Goal: Information Seeking & Learning: Learn about a topic

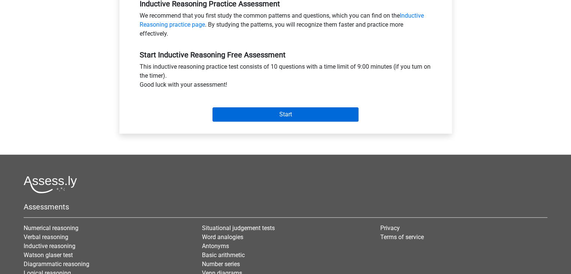
scroll to position [241, 0]
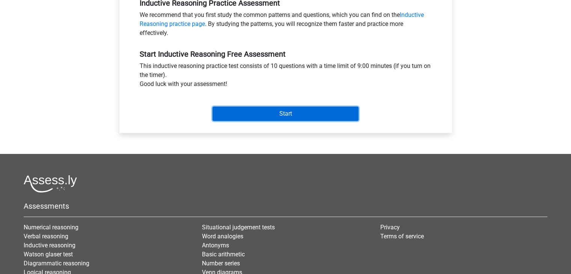
click at [302, 114] on input "Start" at bounding box center [285, 114] width 146 height 14
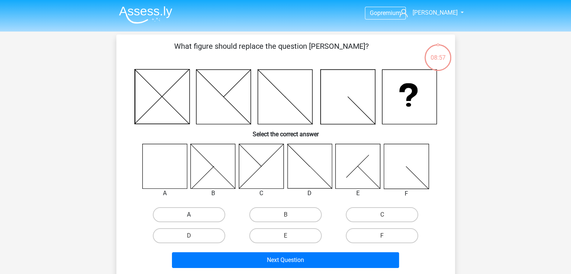
click at [185, 209] on label "A" at bounding box center [189, 214] width 72 height 15
click at [189, 215] on input "A" at bounding box center [191, 217] width 5 height 5
radio input "true"
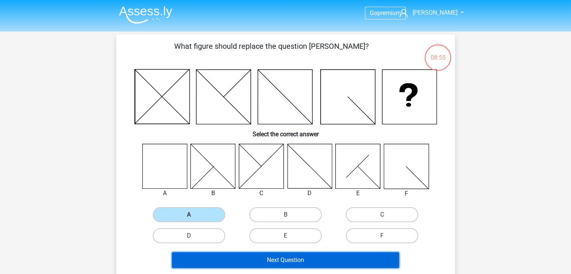
click at [303, 262] on button "Next Question" at bounding box center [285, 260] width 227 height 16
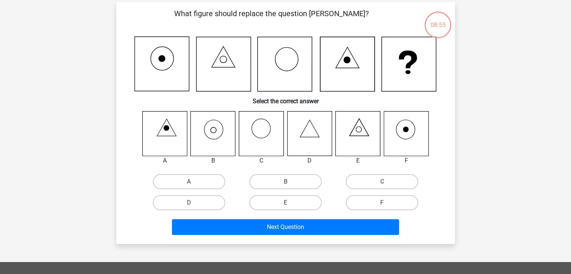
scroll to position [35, 0]
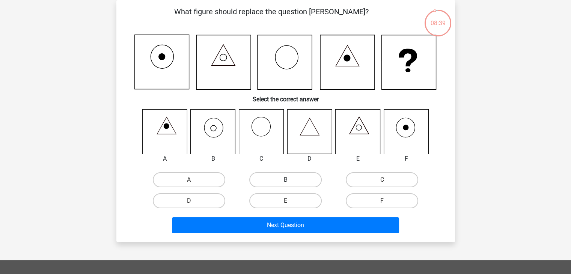
click at [271, 179] on label "B" at bounding box center [285, 179] width 72 height 15
click at [285, 180] on input "B" at bounding box center [287, 182] width 5 height 5
radio input "true"
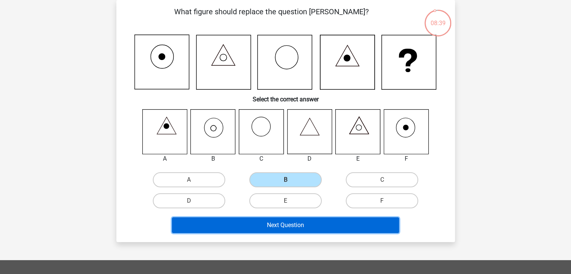
click at [273, 226] on button "Next Question" at bounding box center [285, 225] width 227 height 16
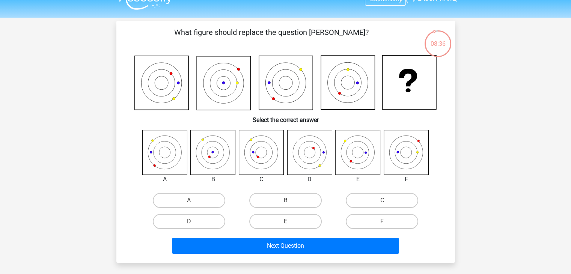
scroll to position [11, 0]
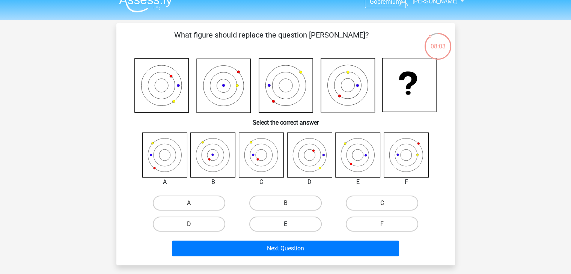
click at [281, 221] on label "E" at bounding box center [285, 224] width 72 height 15
click at [285, 224] on input "E" at bounding box center [287, 226] width 5 height 5
radio input "true"
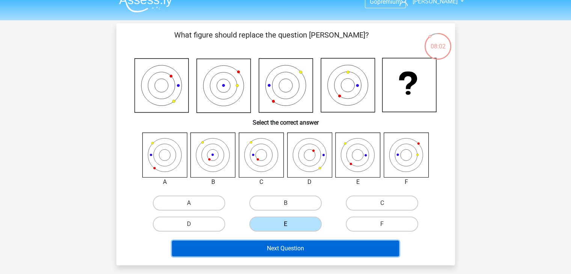
click at [281, 248] on button "Next Question" at bounding box center [285, 249] width 227 height 16
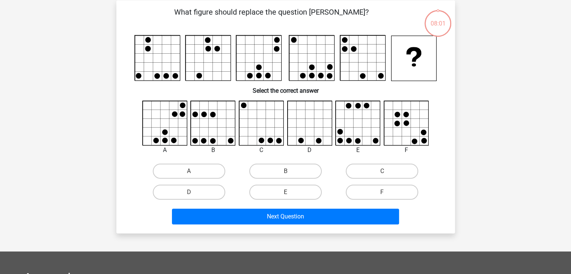
scroll to position [35, 0]
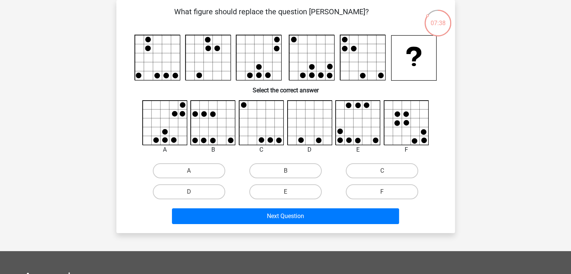
click at [274, 119] on icon at bounding box center [261, 123] width 45 height 45
click at [395, 171] on label "C" at bounding box center [382, 170] width 72 height 15
click at [387, 171] on input "C" at bounding box center [384, 173] width 5 height 5
radio input "true"
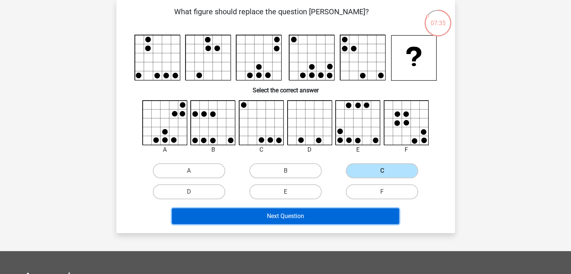
click at [318, 218] on button "Next Question" at bounding box center [285, 216] width 227 height 16
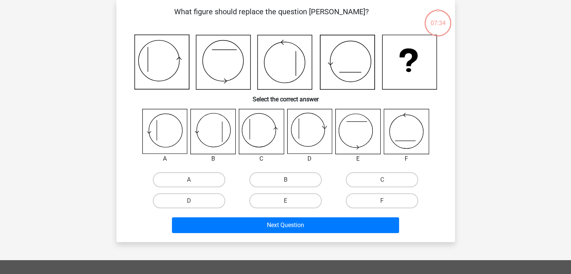
scroll to position [11, 0]
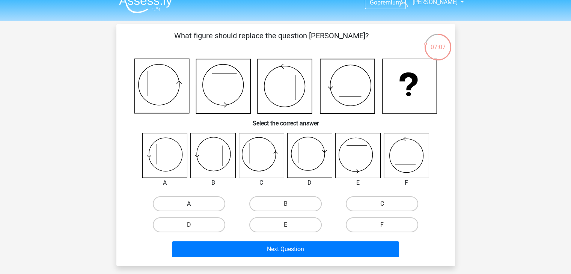
click at [198, 196] on label "A" at bounding box center [189, 203] width 72 height 15
click at [194, 204] on input "A" at bounding box center [191, 206] width 5 height 5
radio input "true"
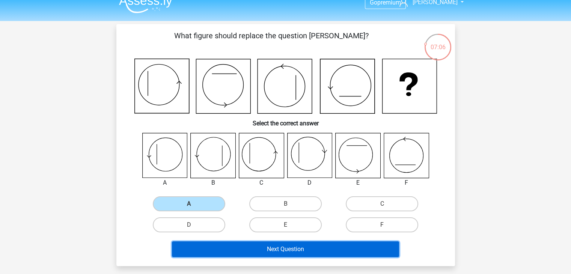
click at [284, 247] on button "Next Question" at bounding box center [285, 249] width 227 height 16
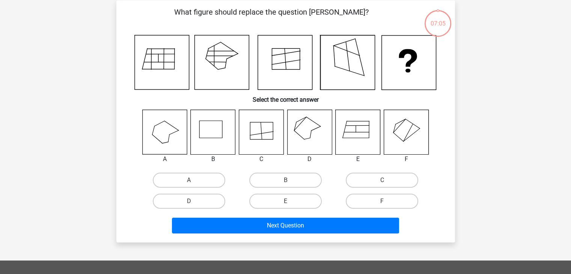
scroll to position [35, 0]
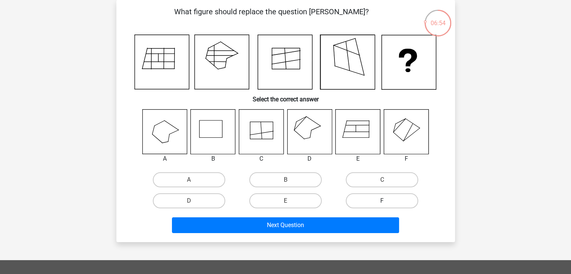
click at [372, 201] on label "F" at bounding box center [382, 200] width 72 height 15
click at [382, 201] on input "F" at bounding box center [384, 203] width 5 height 5
radio input "true"
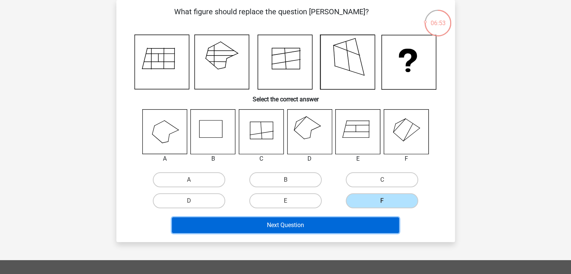
click at [307, 232] on button "Next Question" at bounding box center [285, 225] width 227 height 16
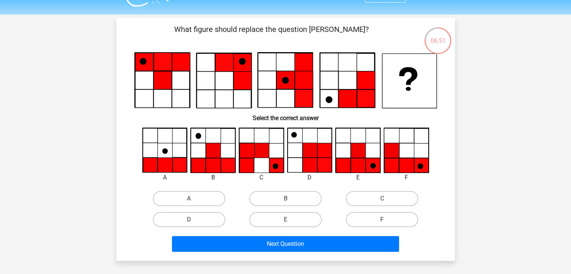
scroll to position [17, 0]
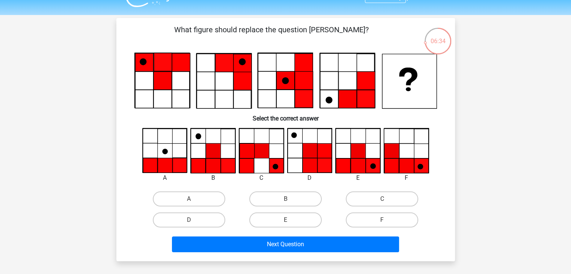
click at [277, 169] on icon at bounding box center [276, 165] width 15 height 15
click at [370, 170] on icon at bounding box center [373, 165] width 15 height 15
drag, startPoint x: 175, startPoint y: 78, endPoint x: 152, endPoint y: 58, distance: 30.4
click at [152, 58] on icon at bounding box center [285, 81] width 302 height 56
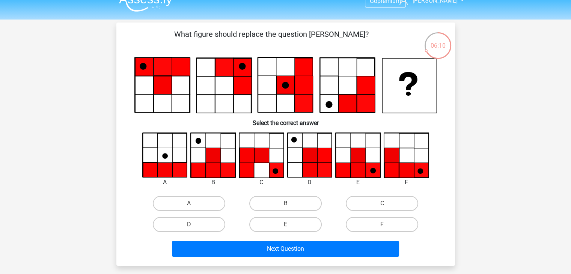
scroll to position [12, 0]
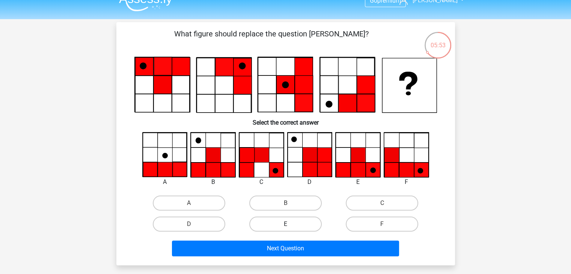
click at [272, 224] on label "E" at bounding box center [285, 224] width 72 height 15
click at [285, 224] on input "E" at bounding box center [287, 226] width 5 height 5
radio input "true"
click at [292, 205] on label "B" at bounding box center [285, 203] width 72 height 15
click at [290, 205] on input "B" at bounding box center [287, 205] width 5 height 5
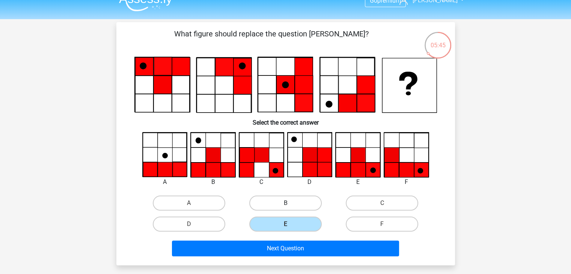
radio input "true"
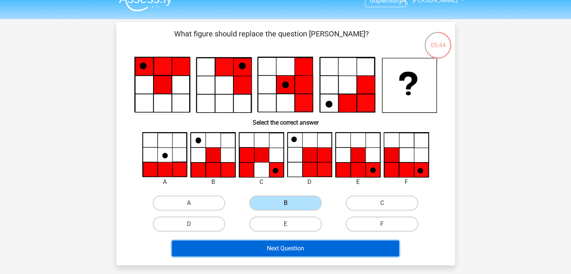
click at [286, 251] on button "Next Question" at bounding box center [285, 249] width 227 height 16
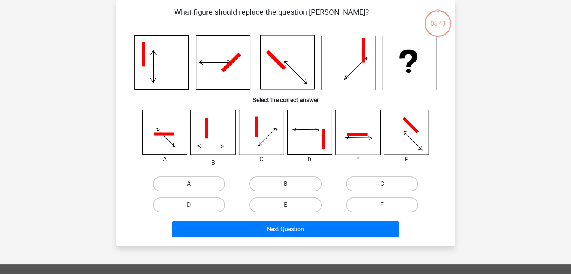
scroll to position [35, 0]
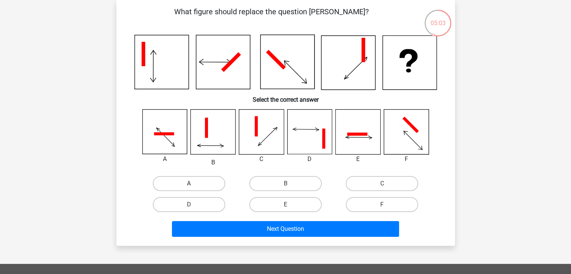
drag, startPoint x: 196, startPoint y: 176, endPoint x: 196, endPoint y: 184, distance: 8.3
click at [196, 184] on div "A" at bounding box center [189, 183] width 96 height 21
click at [196, 184] on label "A" at bounding box center [189, 183] width 72 height 15
click at [194, 184] on input "A" at bounding box center [191, 186] width 5 height 5
radio input "true"
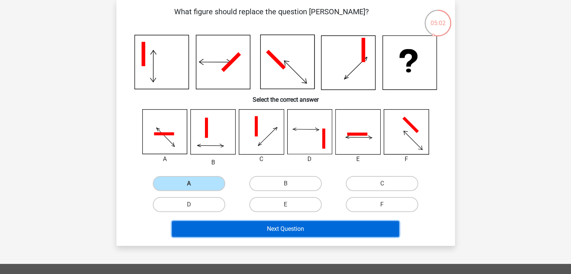
click at [242, 229] on button "Next Question" at bounding box center [285, 229] width 227 height 16
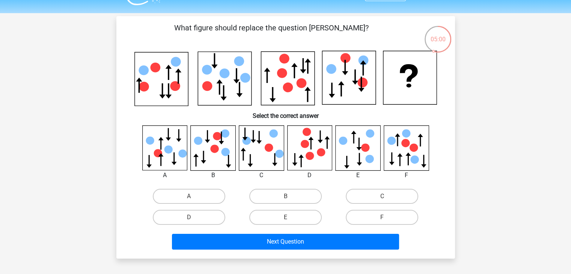
scroll to position [19, 0]
click at [372, 220] on label "F" at bounding box center [382, 216] width 72 height 15
click at [382, 220] on input "F" at bounding box center [384, 219] width 5 height 5
radio input "true"
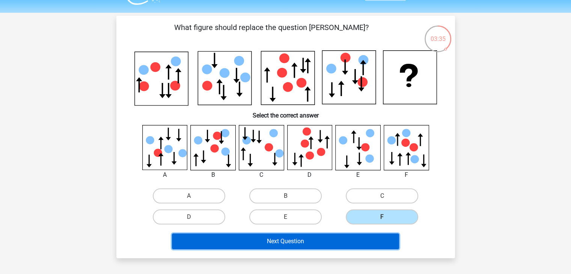
click at [338, 237] on button "Next Question" at bounding box center [285, 241] width 227 height 16
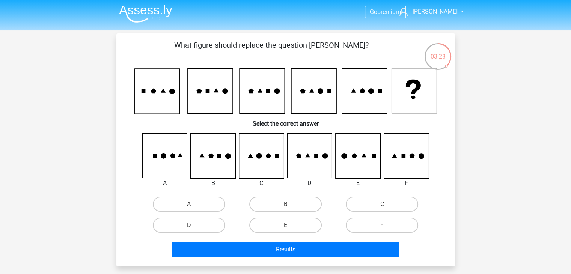
scroll to position [1, 0]
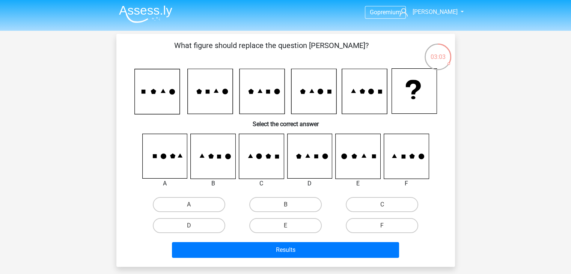
click at [351, 166] on icon at bounding box center [358, 156] width 45 height 45
drag, startPoint x: 351, startPoint y: 166, endPoint x: 257, endPoint y: 161, distance: 94.0
click at [257, 161] on div "A B C D E" at bounding box center [286, 161] width 290 height 54
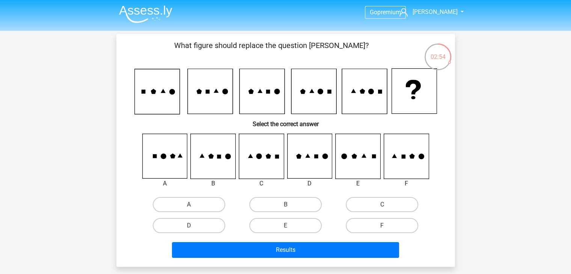
click at [257, 161] on icon at bounding box center [261, 156] width 45 height 45
click at [367, 209] on label "C" at bounding box center [382, 204] width 72 height 15
click at [382, 209] on input "C" at bounding box center [384, 207] width 5 height 5
radio input "true"
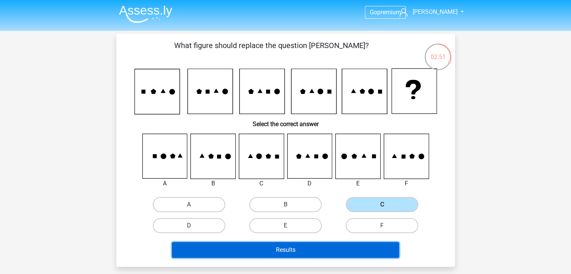
click at [307, 254] on button "Results" at bounding box center [285, 250] width 227 height 16
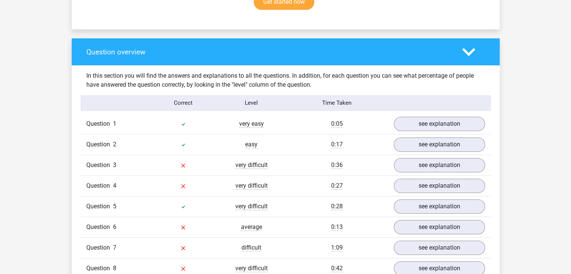
scroll to position [550, 0]
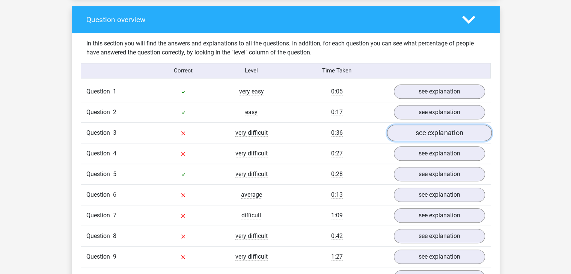
click at [456, 129] on link "see explanation" at bounding box center [439, 133] width 105 height 17
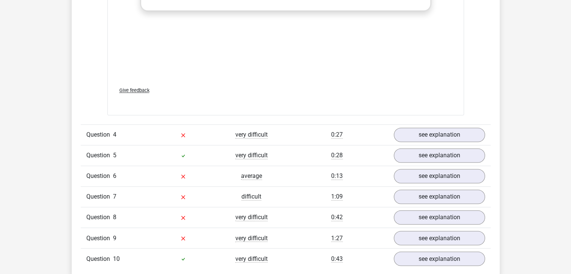
scroll to position [1199, 0]
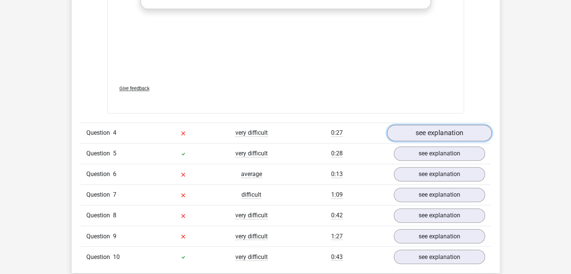
click at [442, 131] on link "see explanation" at bounding box center [439, 133] width 105 height 17
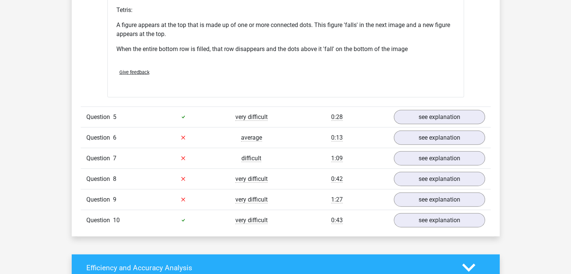
scroll to position [1696, 0]
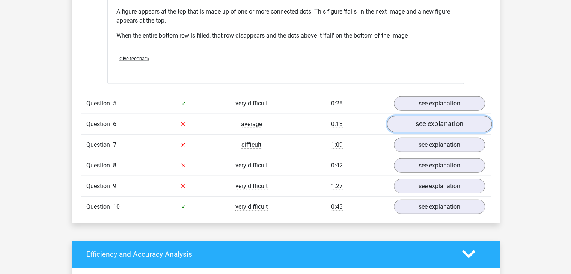
click at [438, 126] on link "see explanation" at bounding box center [439, 124] width 105 height 17
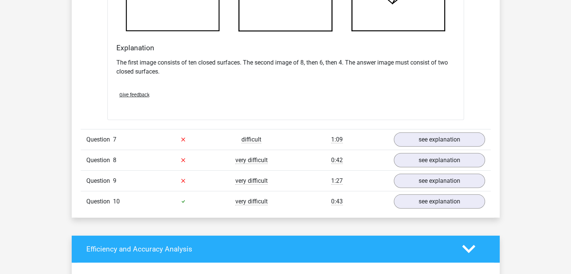
scroll to position [2130, 0]
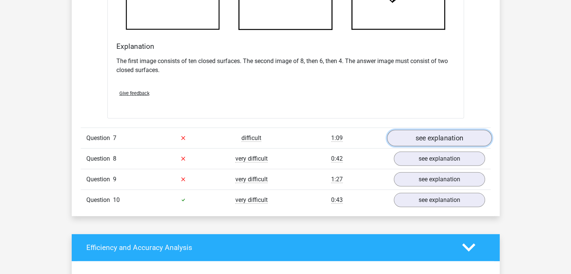
click at [465, 141] on link "see explanation" at bounding box center [439, 138] width 105 height 17
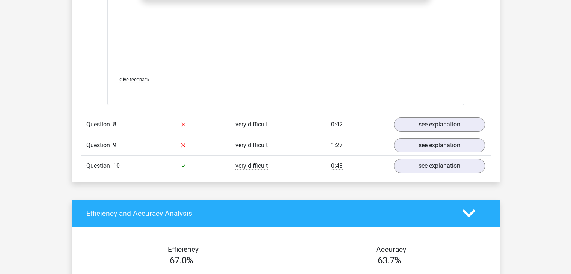
scroll to position [2792, 0]
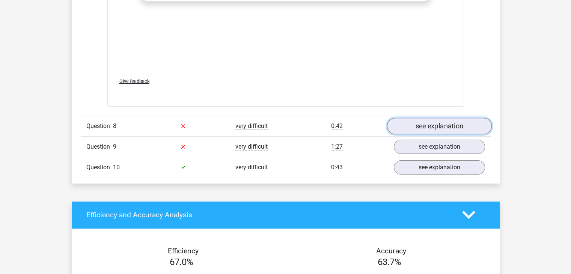
click at [448, 121] on link "see explanation" at bounding box center [439, 126] width 105 height 17
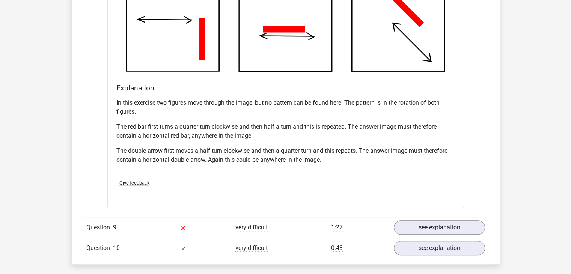
scroll to position [3188, 0]
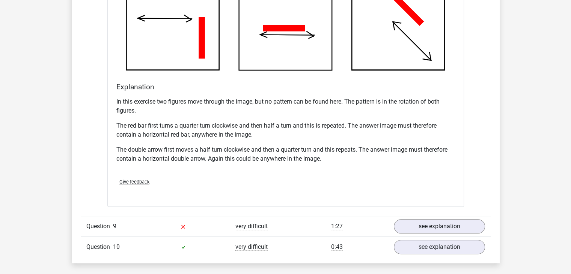
click at [448, 121] on p "The red bar first turns a quarter turn clockwise and then half a turn and this …" at bounding box center [285, 130] width 339 height 18
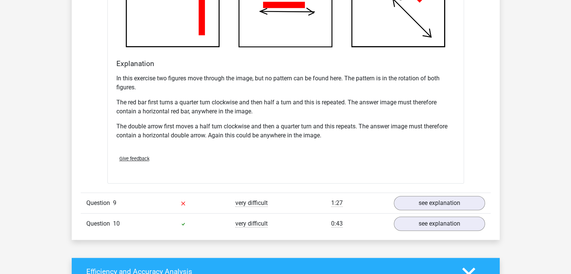
scroll to position [3211, 0]
click at [444, 202] on link "see explanation" at bounding box center [439, 203] width 105 height 17
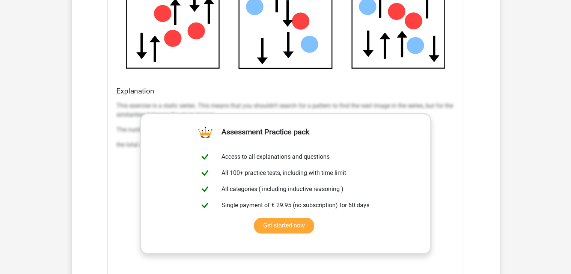
scroll to position [3689, 0]
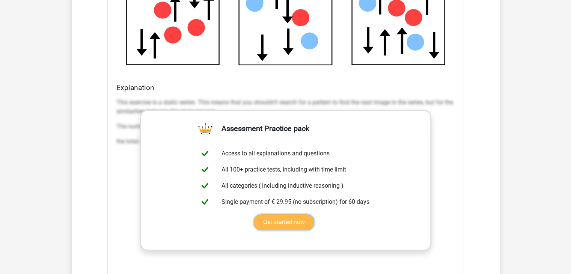
click at [314, 214] on link "Get started now" at bounding box center [284, 222] width 60 height 16
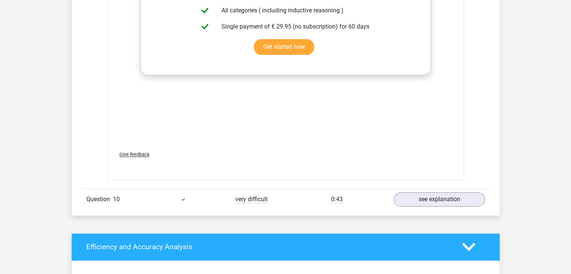
scroll to position [3865, 0]
click at [447, 197] on link "see explanation" at bounding box center [439, 199] width 105 height 17
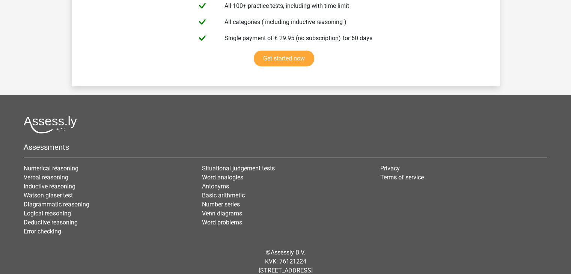
scroll to position [5182, 0]
